Goal: Task Accomplishment & Management: Use online tool/utility

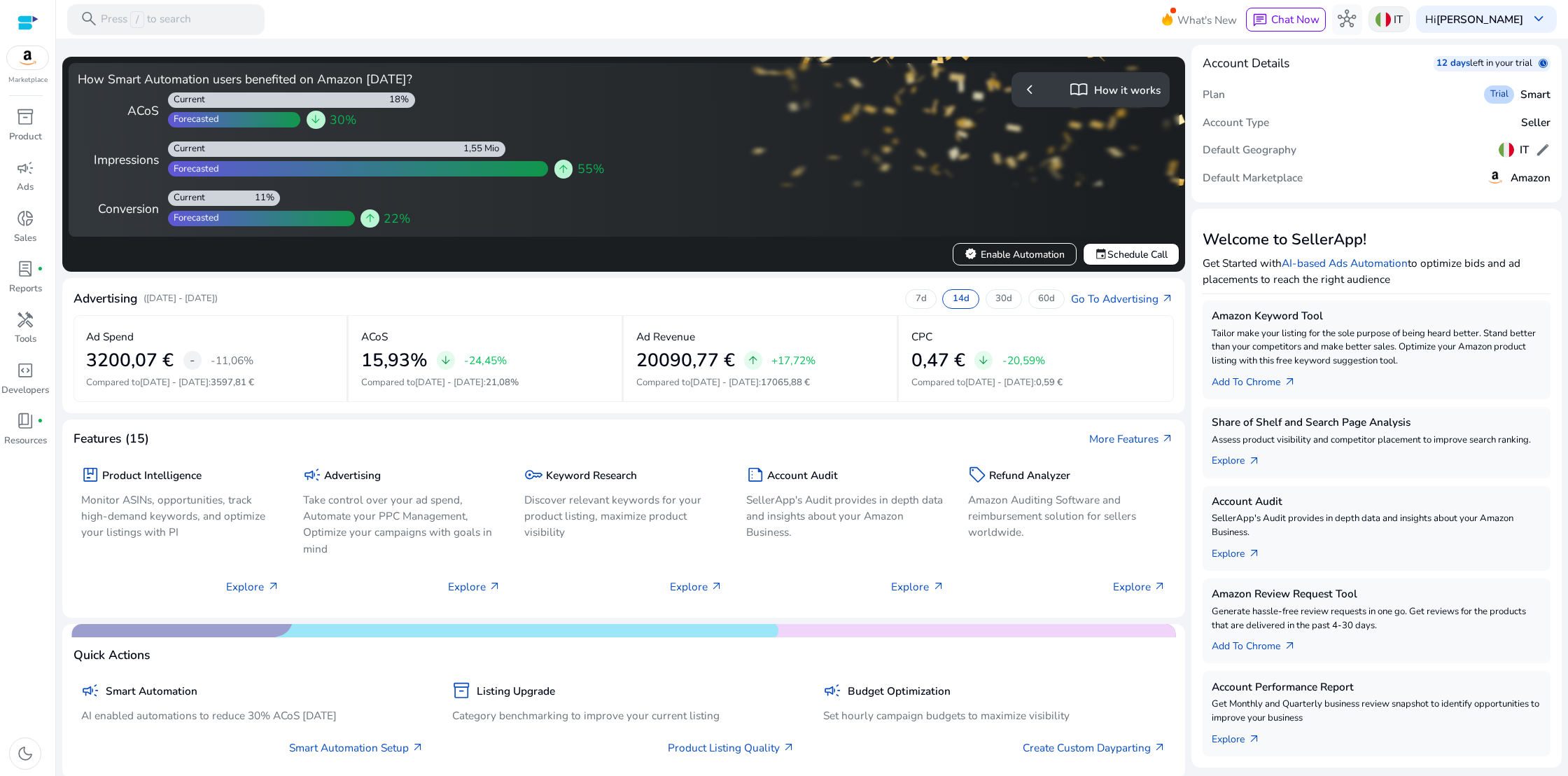
click at [1391, 22] on img at bounding box center [1383, 19] width 15 height 15
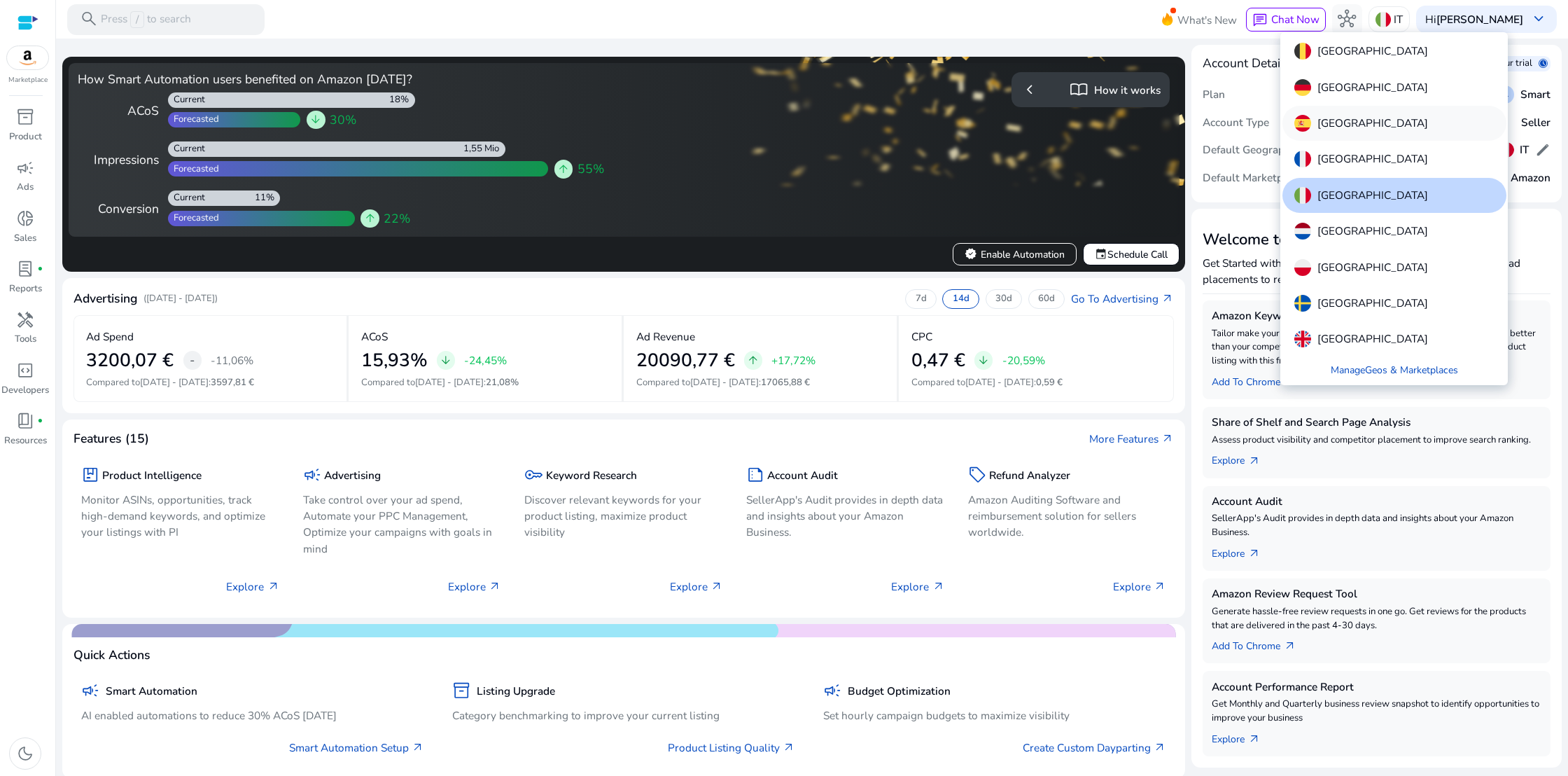
click at [1345, 121] on div "[GEOGRAPHIC_DATA]" at bounding box center [1394, 124] width 224 height 35
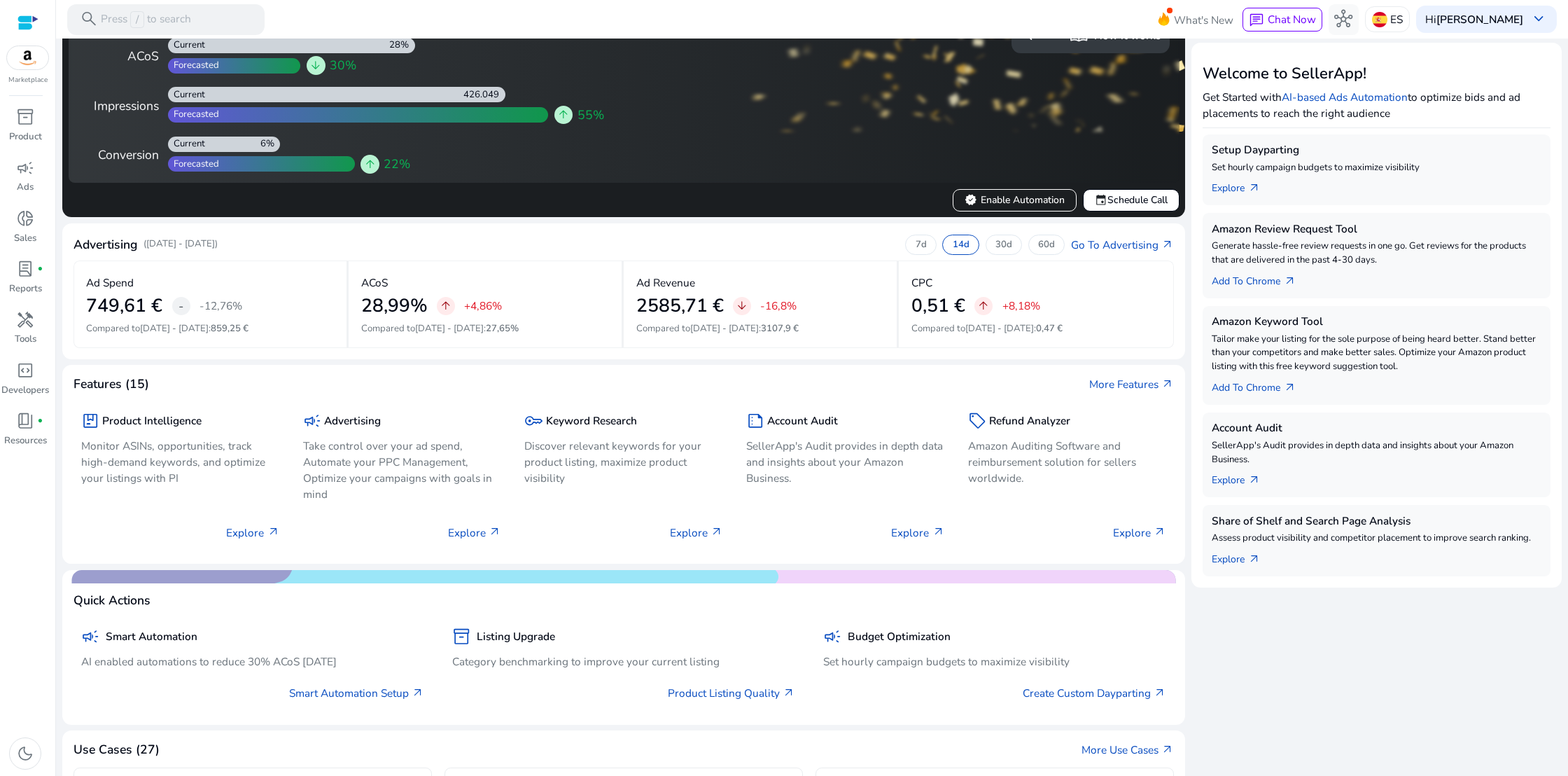
scroll to position [170, 0]
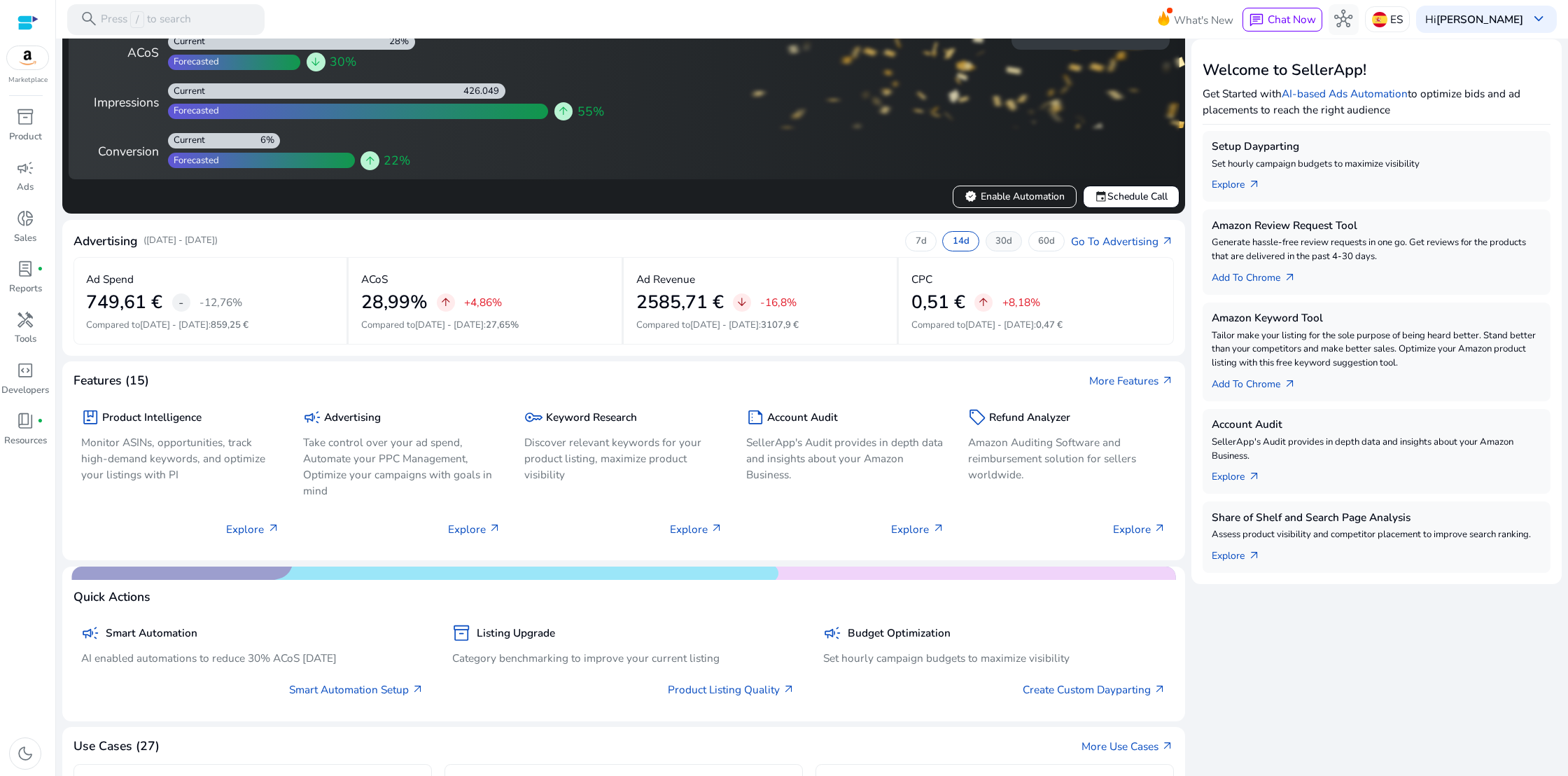
click at [997, 242] on p "30d" at bounding box center [1004, 242] width 17 height 13
click at [1038, 241] on p "60d" at bounding box center [1046, 242] width 17 height 13
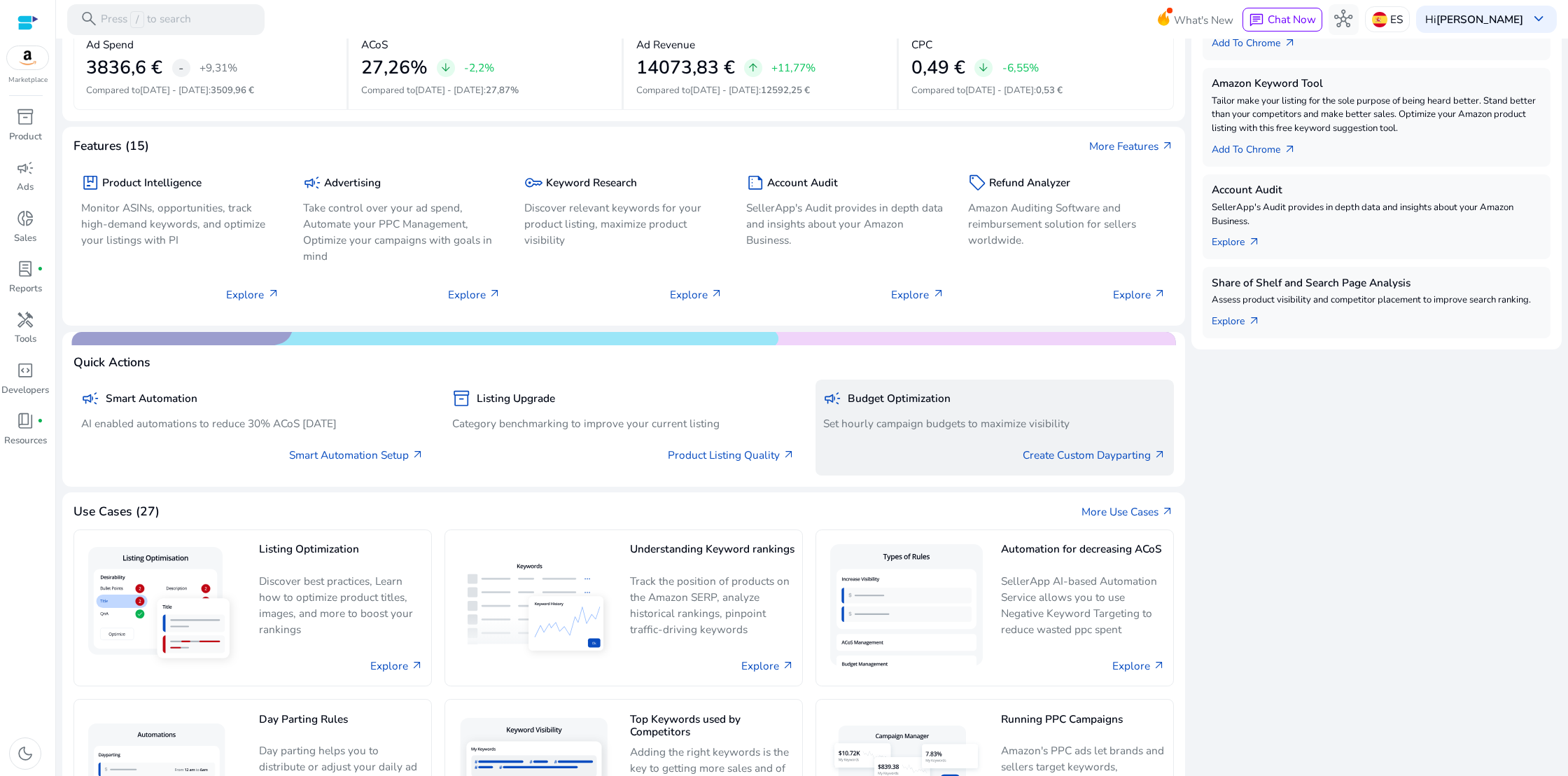
scroll to position [508, 0]
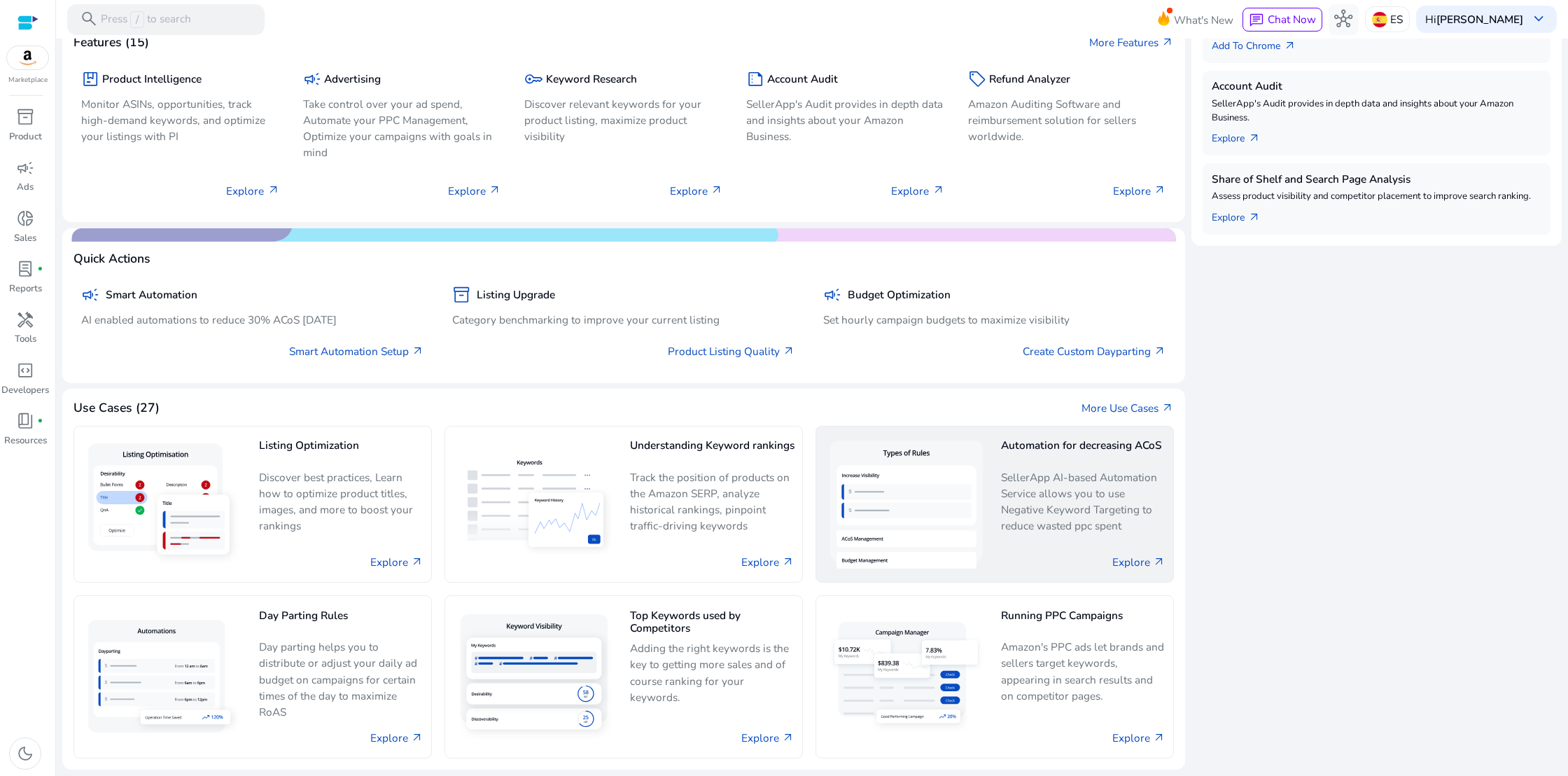
click at [1102, 454] on h5 "Automation for decreasing ACoS" at bounding box center [1083, 451] width 165 height 24
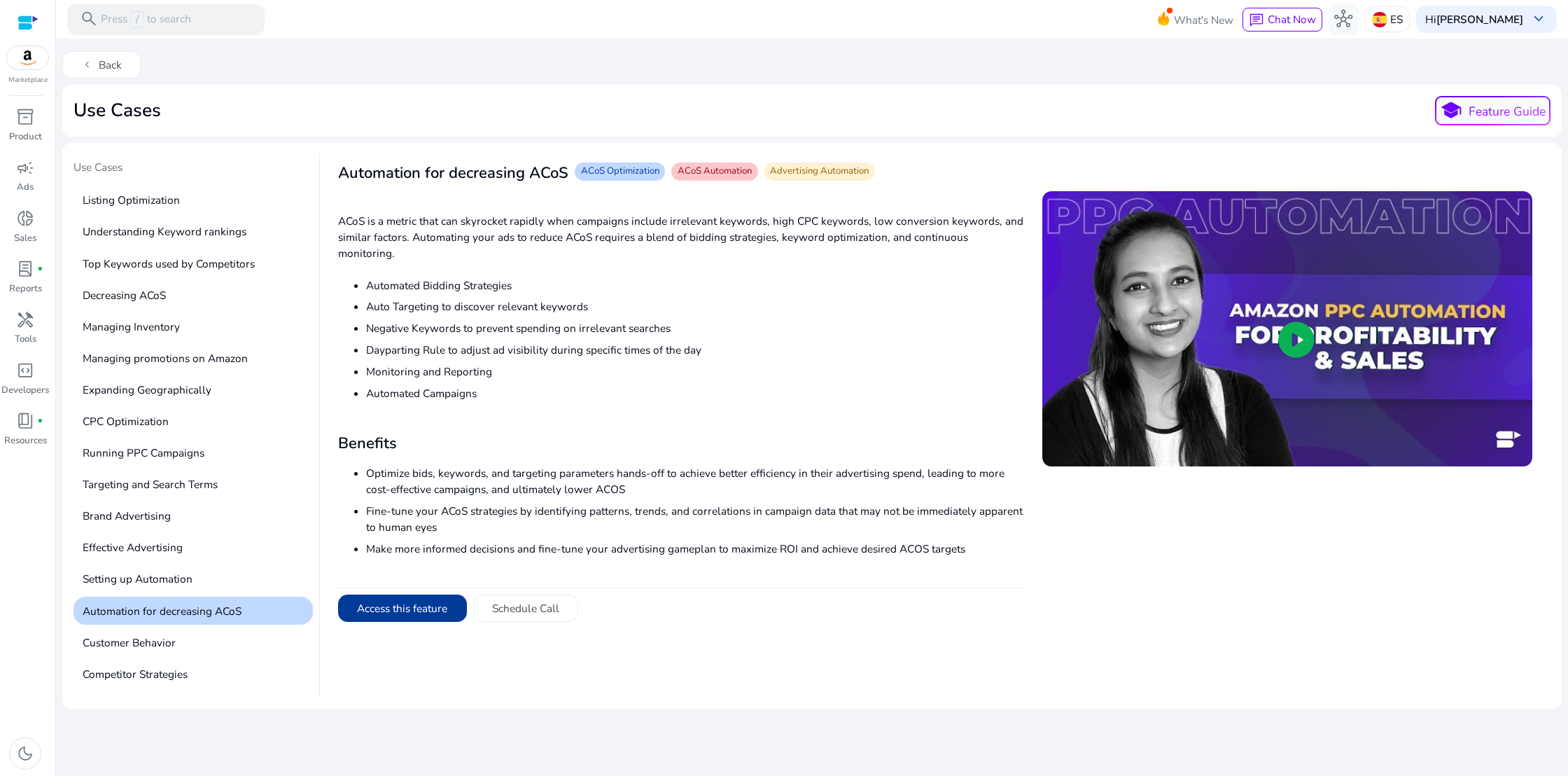
click at [440, 595] on button "Access this feature" at bounding box center [403, 609] width 129 height 28
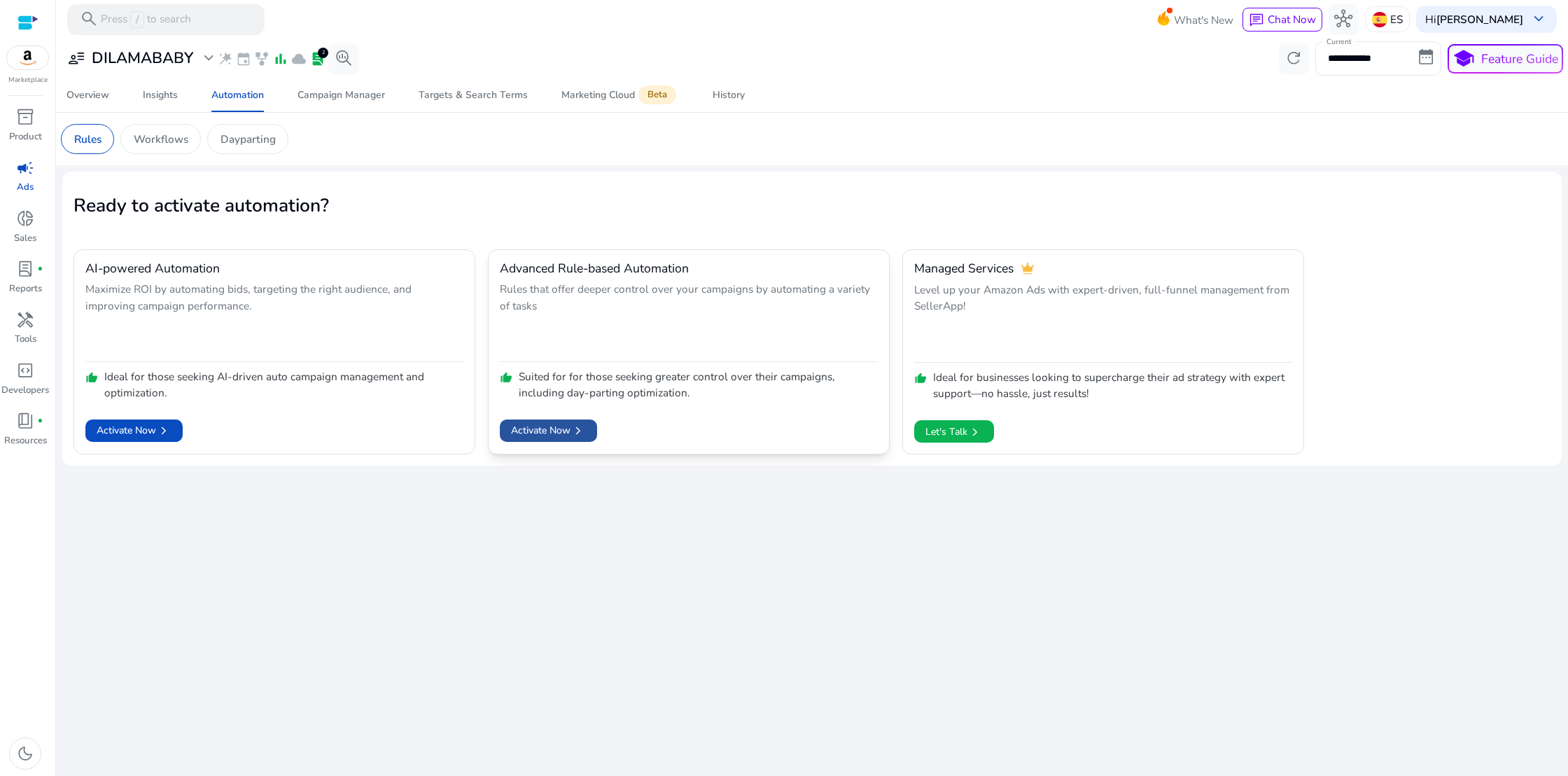
click at [568, 435] on span "Activate Now chevron_right" at bounding box center [548, 430] width 75 height 15
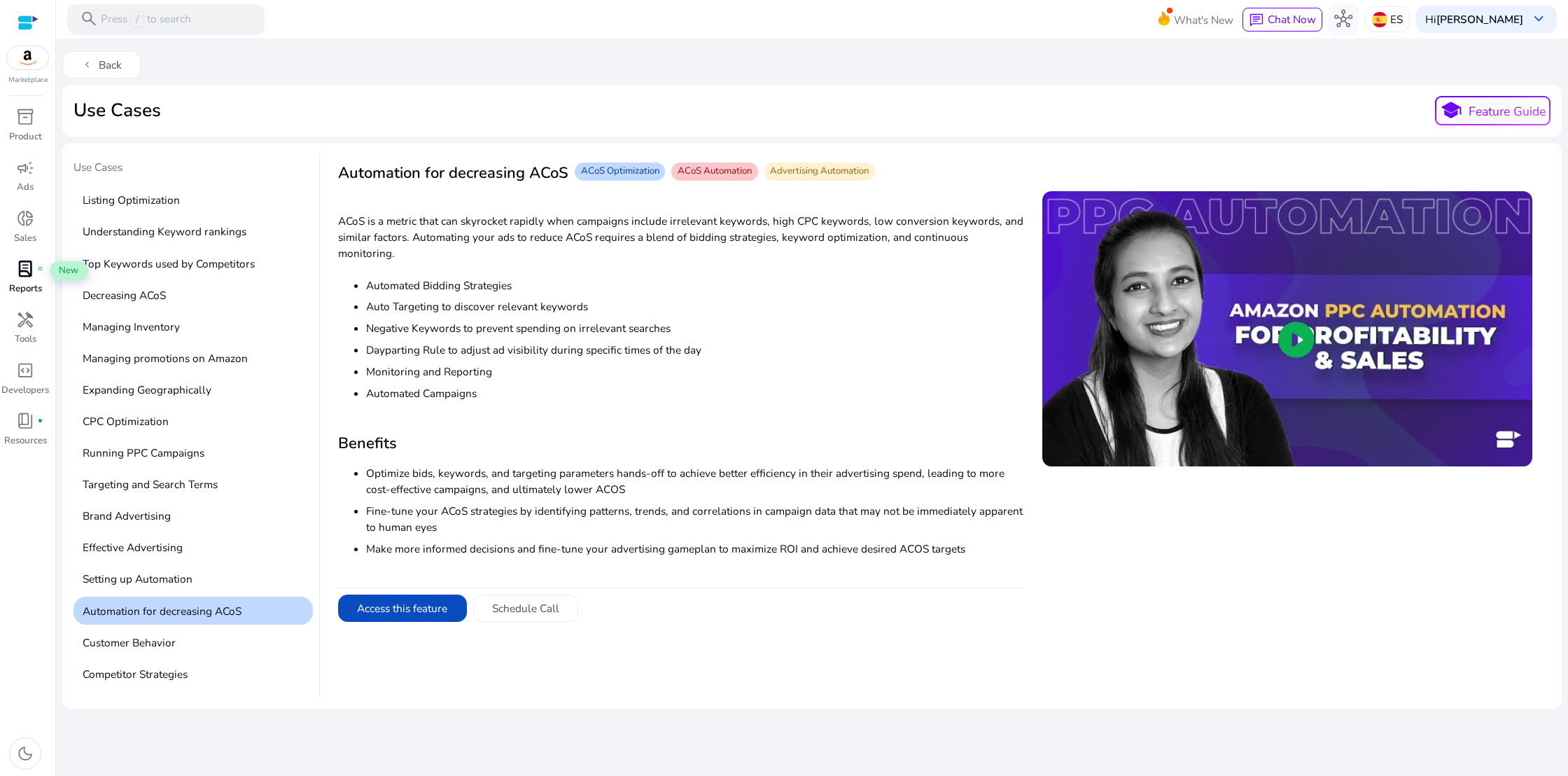
click at [27, 273] on span "lab_profile" at bounding box center [25, 269] width 18 height 18
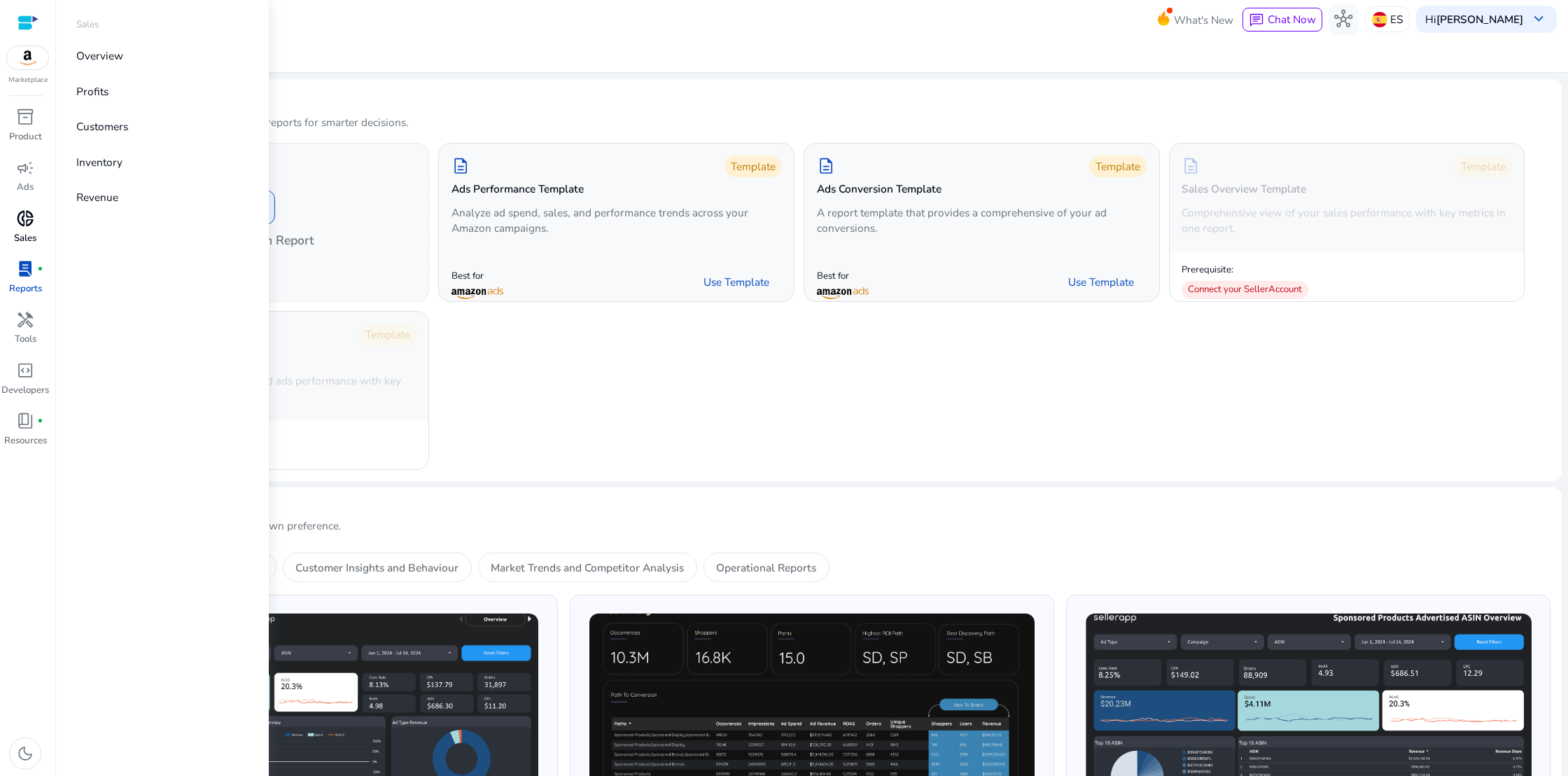
click at [26, 221] on span "donut_small" at bounding box center [25, 218] width 18 height 18
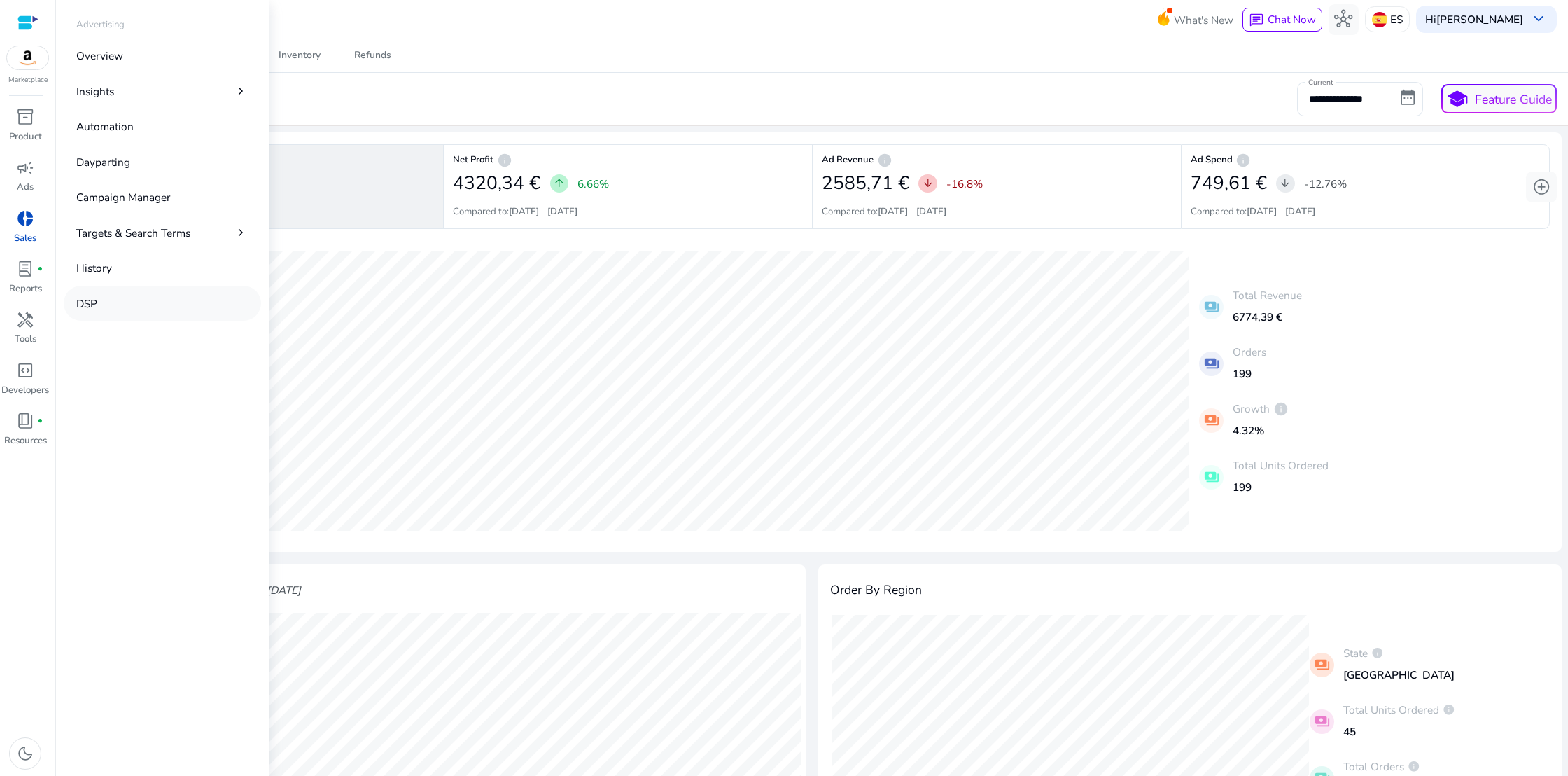
click at [84, 301] on p "DSP" at bounding box center [87, 304] width 21 height 16
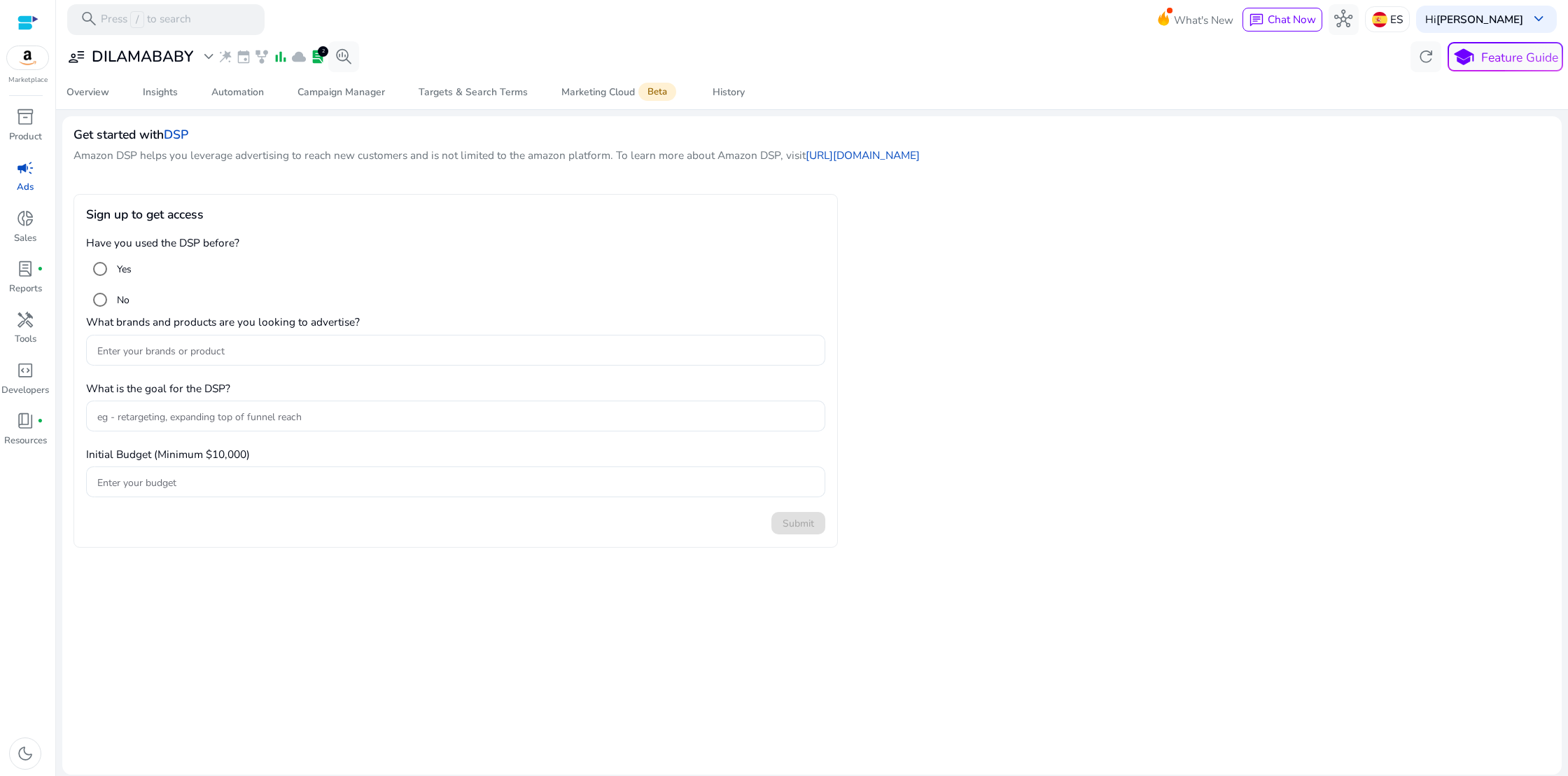
click at [23, 166] on span "campaign" at bounding box center [25, 168] width 18 height 18
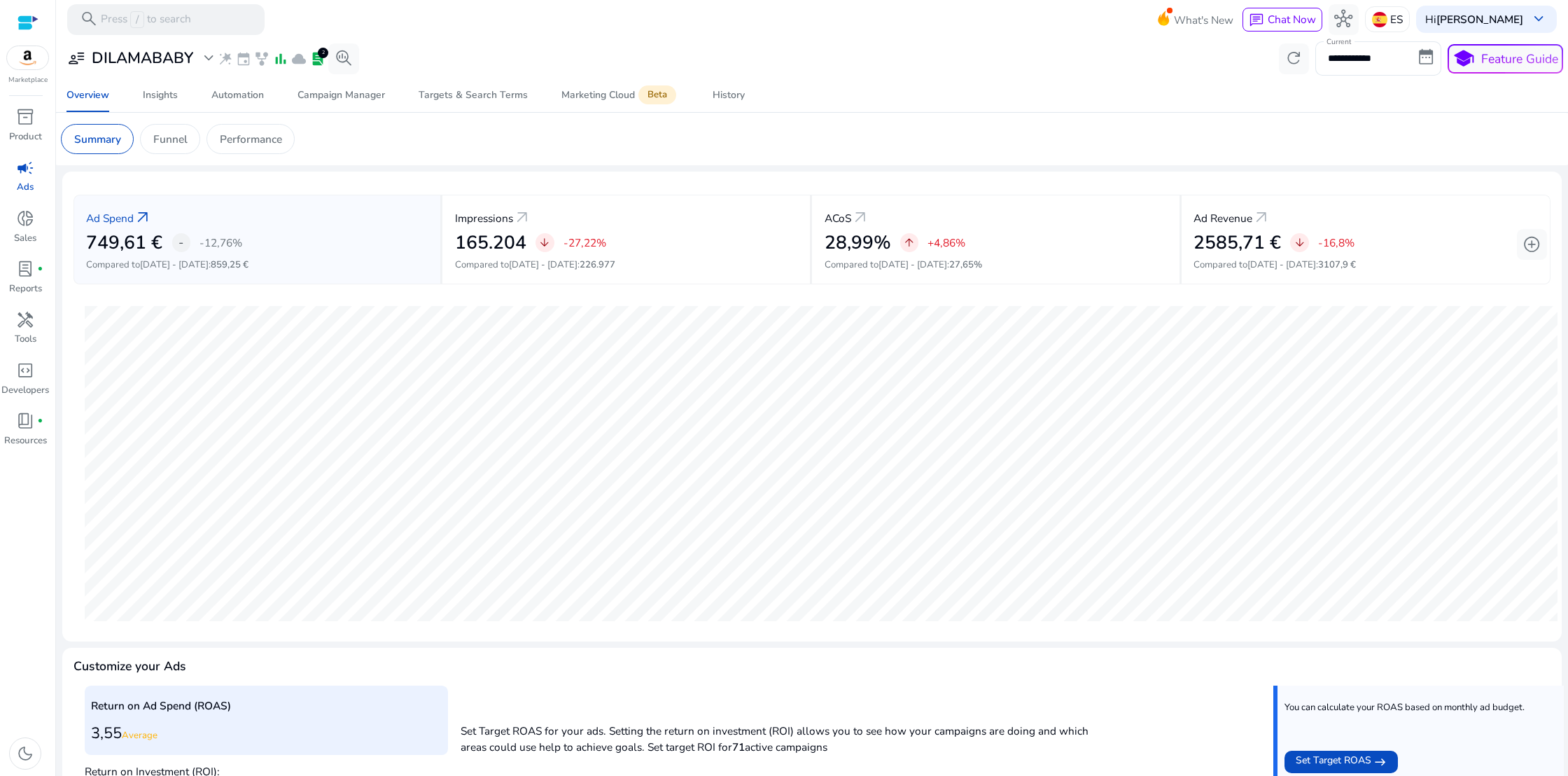
click at [23, 166] on span "campaign" at bounding box center [25, 168] width 18 height 18
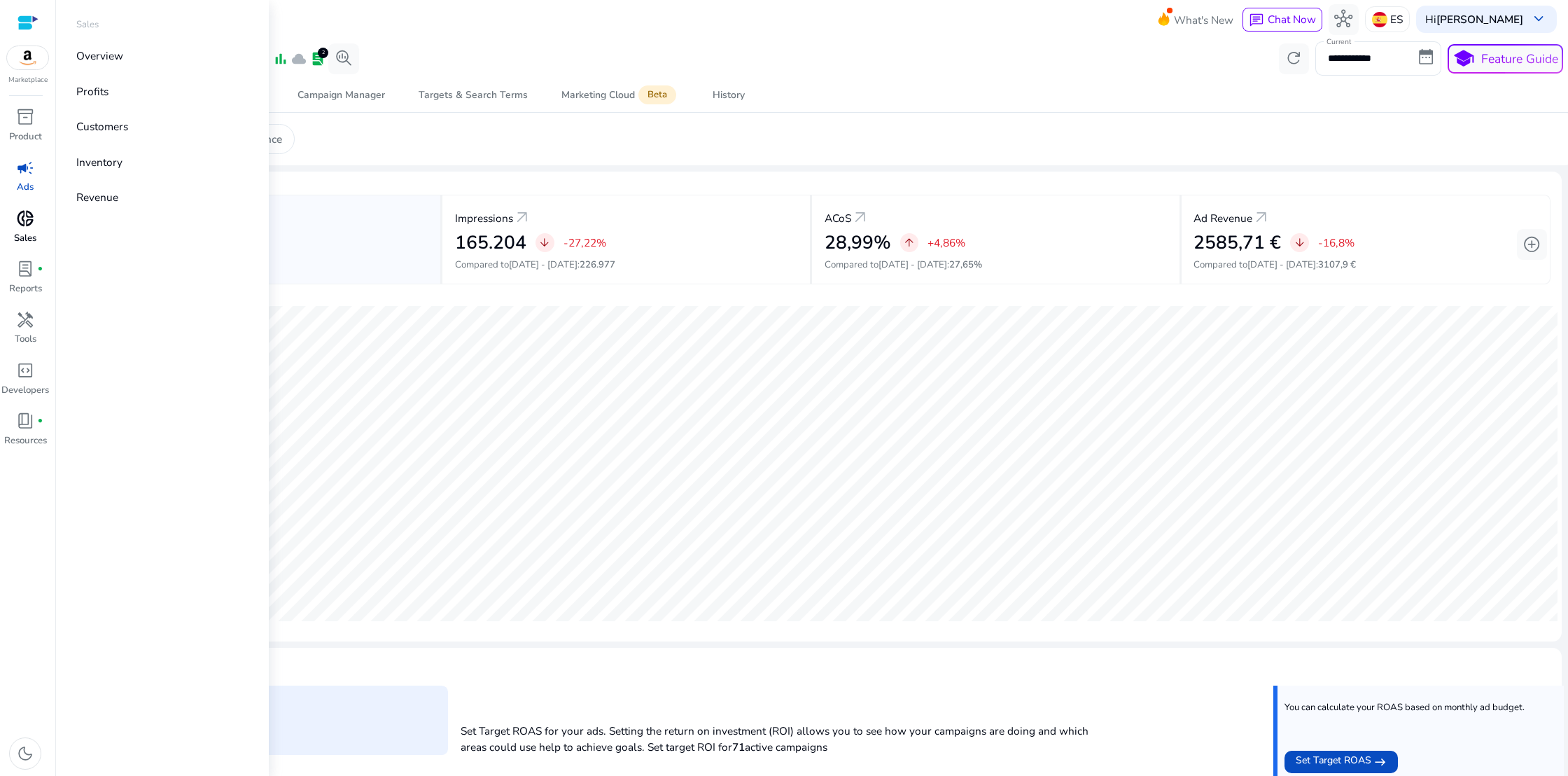
click at [22, 218] on span "donut_small" at bounding box center [25, 218] width 18 height 18
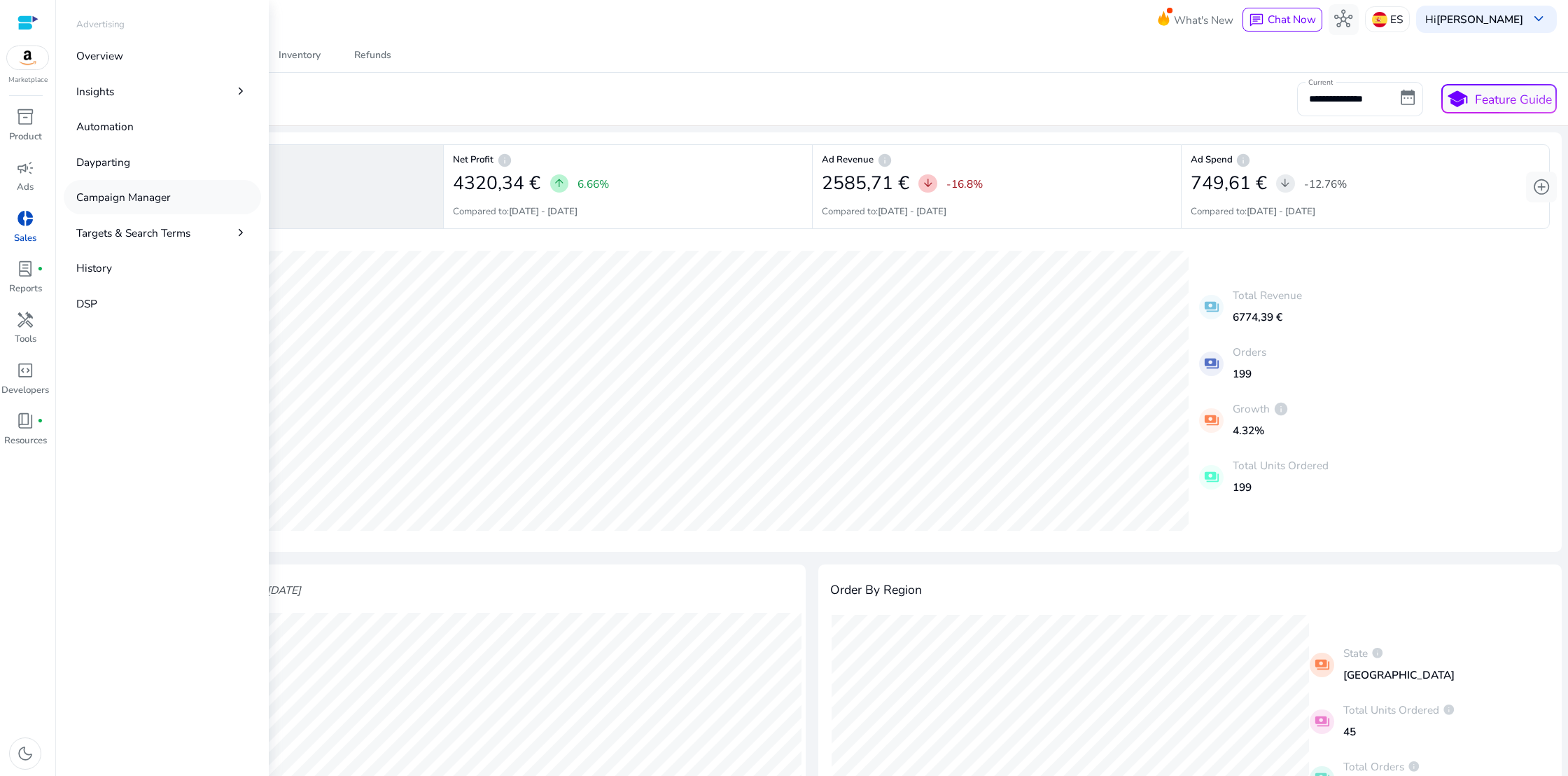
click at [116, 199] on p "Campaign Manager" at bounding box center [124, 197] width 95 height 16
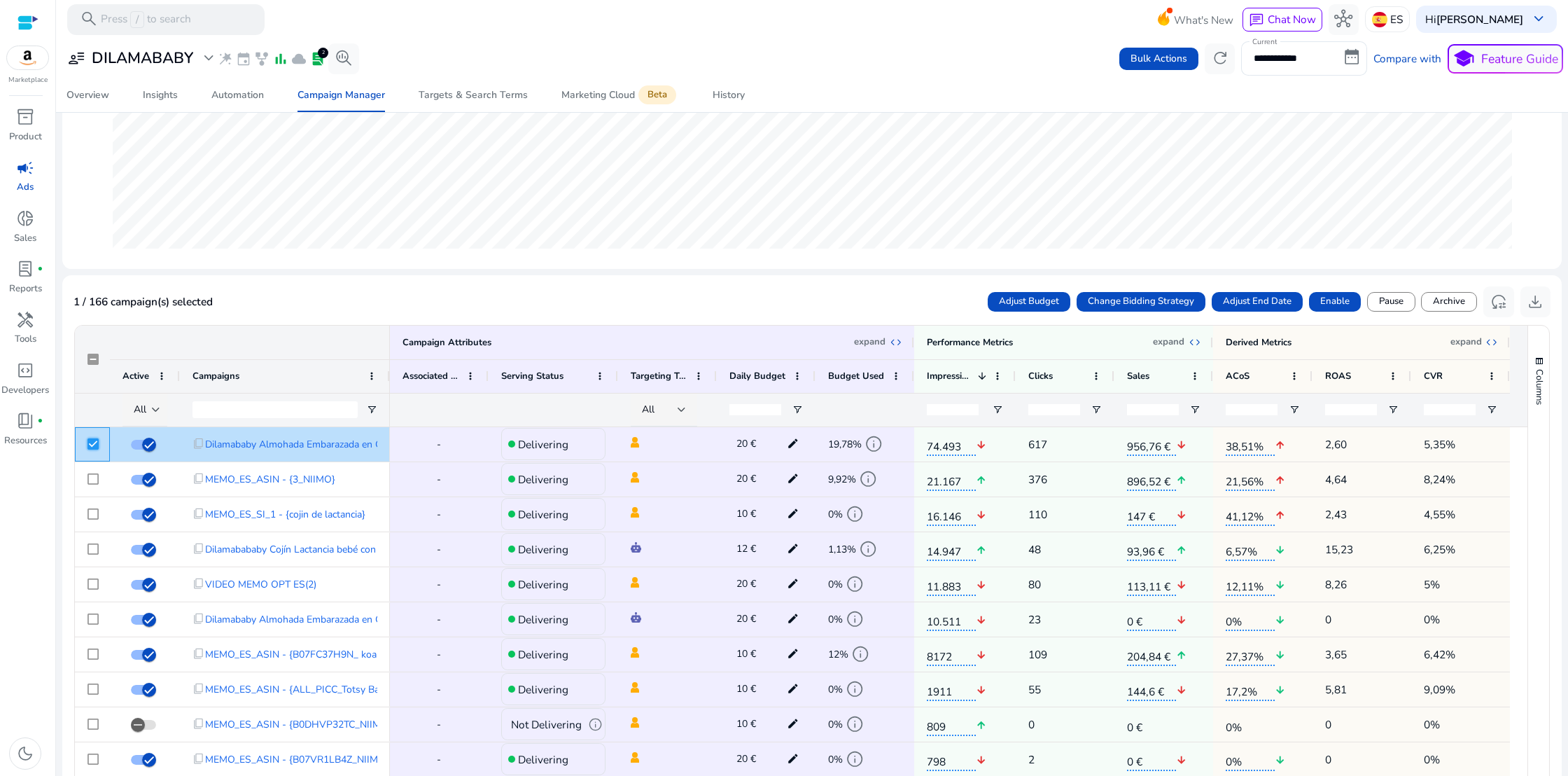
scroll to position [319, 0]
click at [1147, 302] on span "Change Bidding Strategy" at bounding box center [1141, 302] width 106 height 14
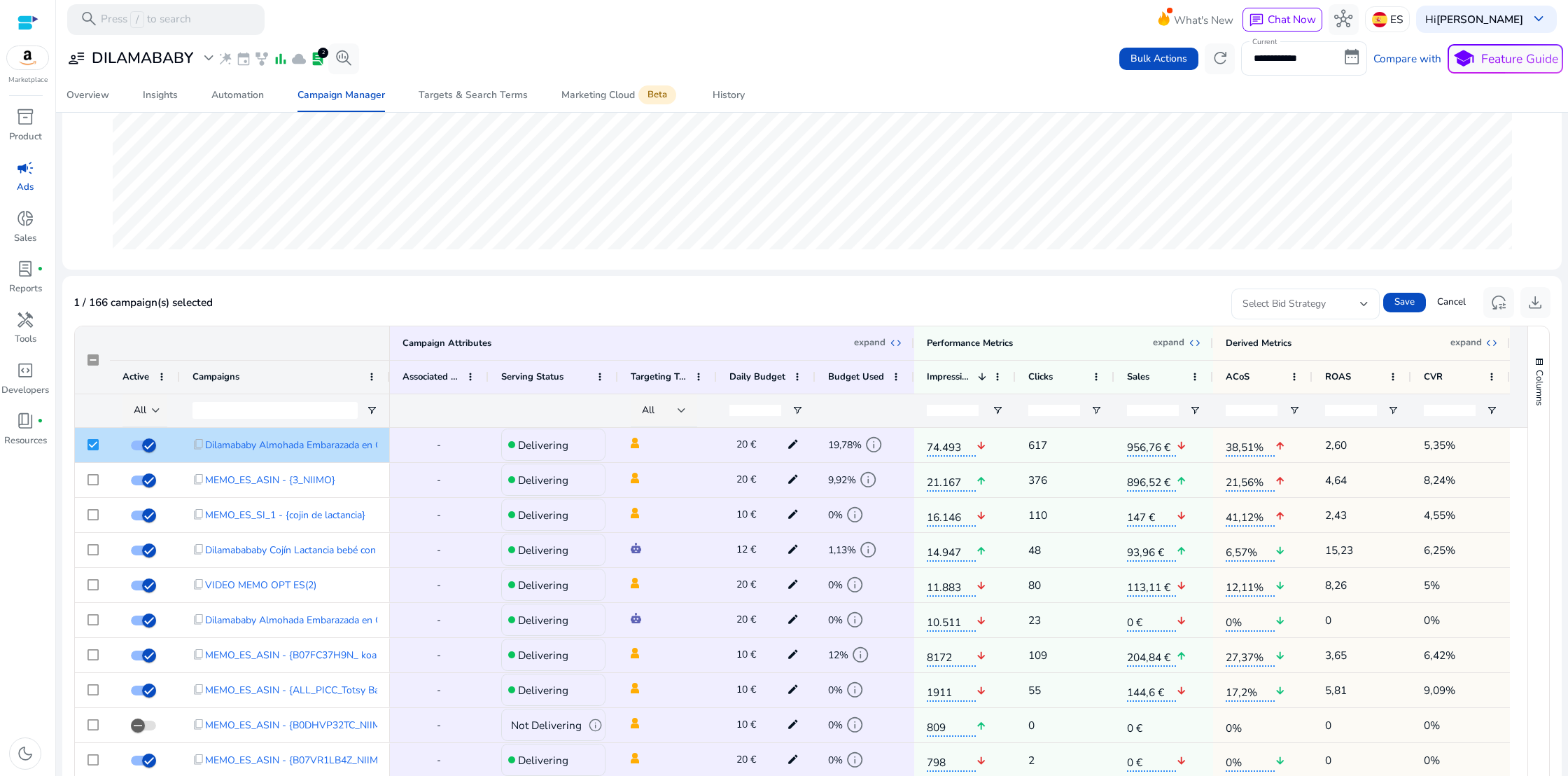
click at [1361, 305] on div at bounding box center [1365, 304] width 8 height 6
click at [1357, 304] on div at bounding box center [784, 388] width 1568 height 776
click at [1018, 285] on mat-card "1 / 166 campaign(s) selected Select Bid Strategy Save Cancel reset_settings dow…" at bounding box center [813, 638] width 1500 height 725
